Goal: Transaction & Acquisition: Purchase product/service

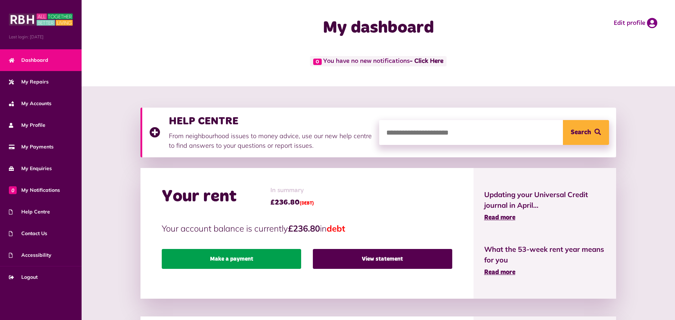
click at [252, 261] on link "Make a payment" at bounding box center [231, 259] width 139 height 20
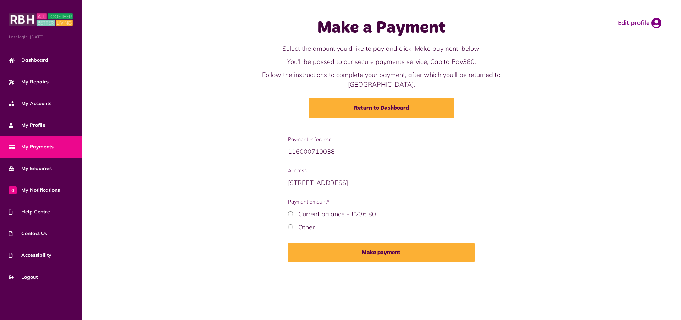
click at [319, 210] on label "Current balance - £236.80" at bounding box center [337, 214] width 78 height 8
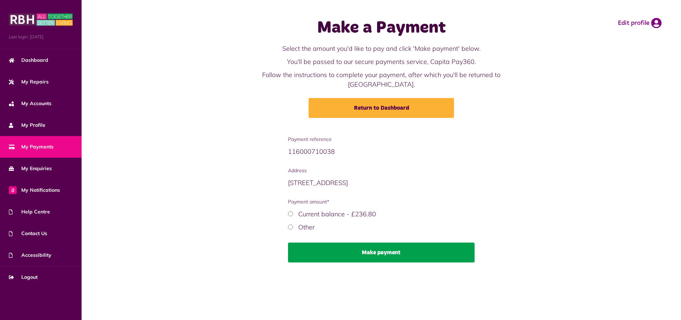
click at [383, 243] on button "Make payment" at bounding box center [381, 252] width 187 height 20
